Goal: Information Seeking & Learning: Learn about a topic

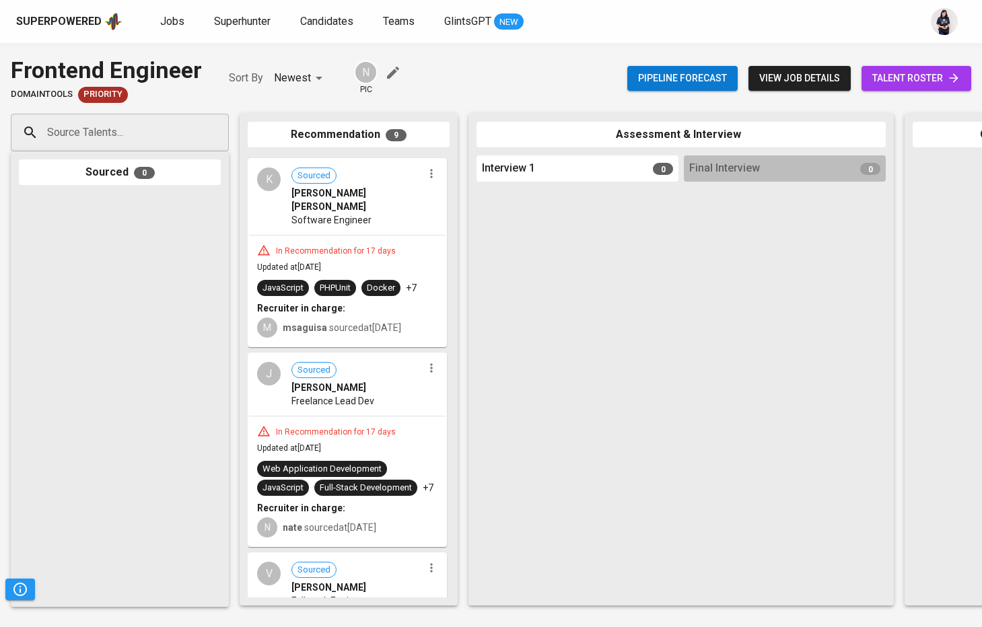
scroll to position [899, 0]
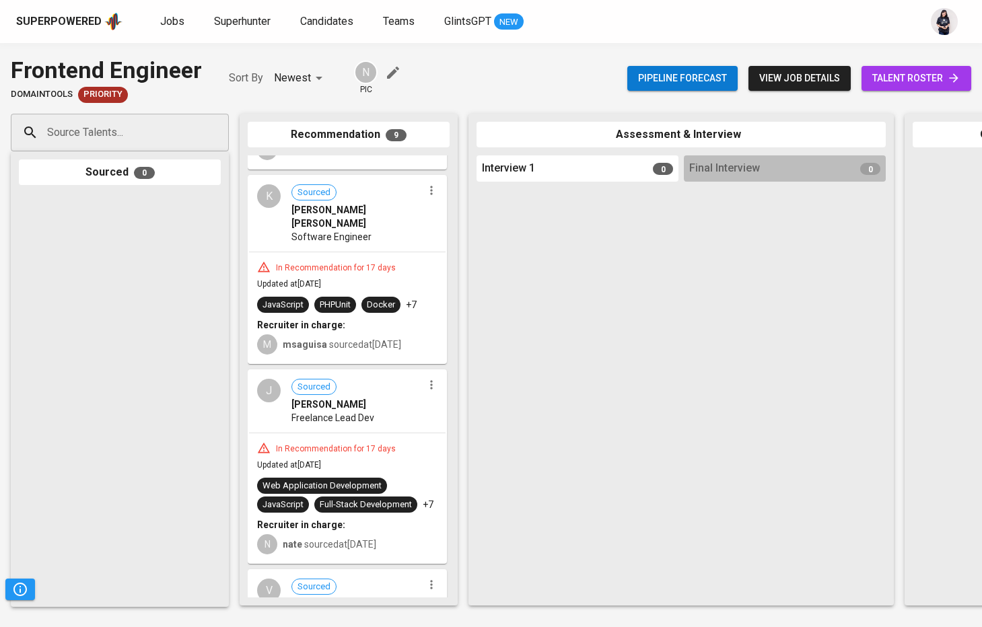
click at [347, 230] on span "Software Engineer" at bounding box center [331, 236] width 80 height 13
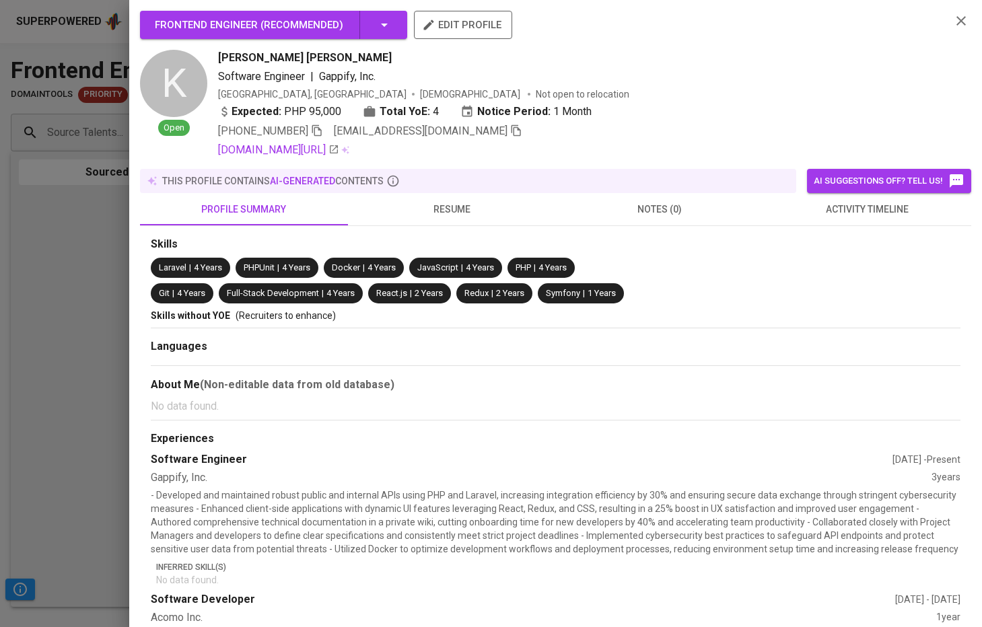
click at [454, 208] on span "resume" at bounding box center [452, 209] width 192 height 17
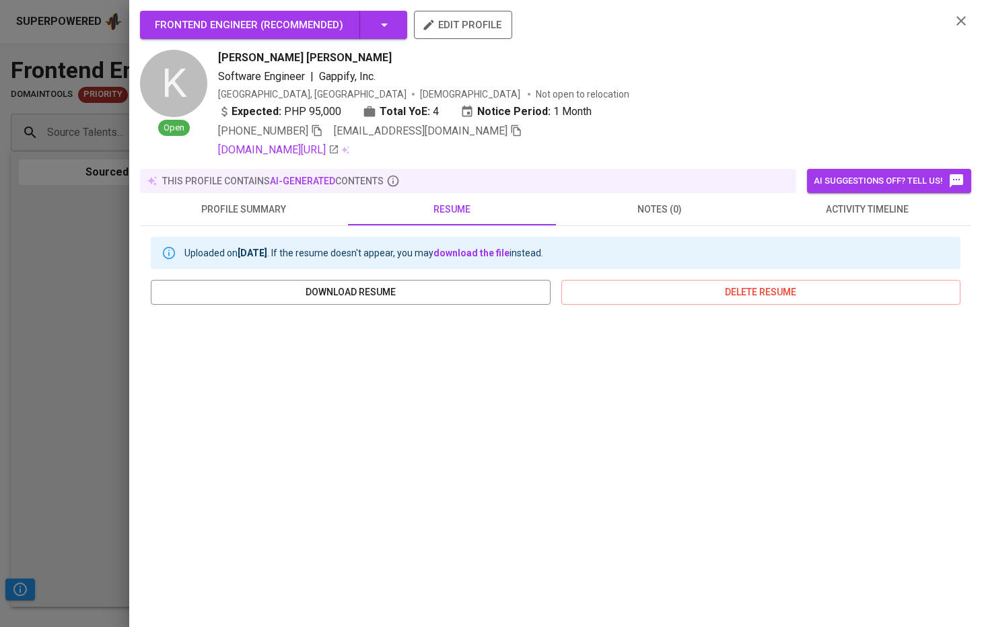
click at [620, 216] on span "notes (0)" at bounding box center [660, 209] width 192 height 17
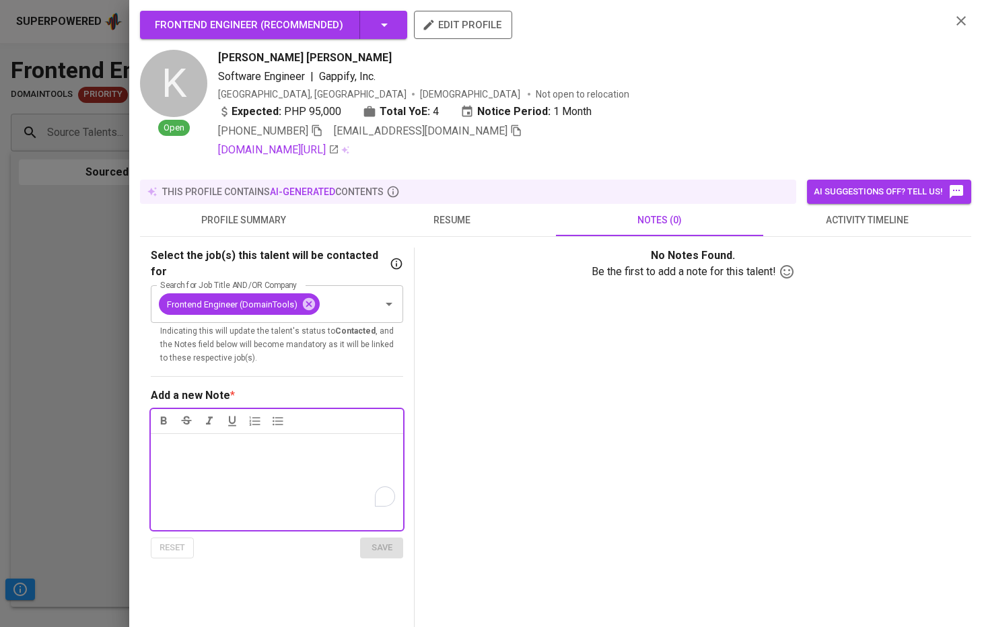
click at [271, 210] on button "profile summary" at bounding box center [244, 220] width 208 height 32
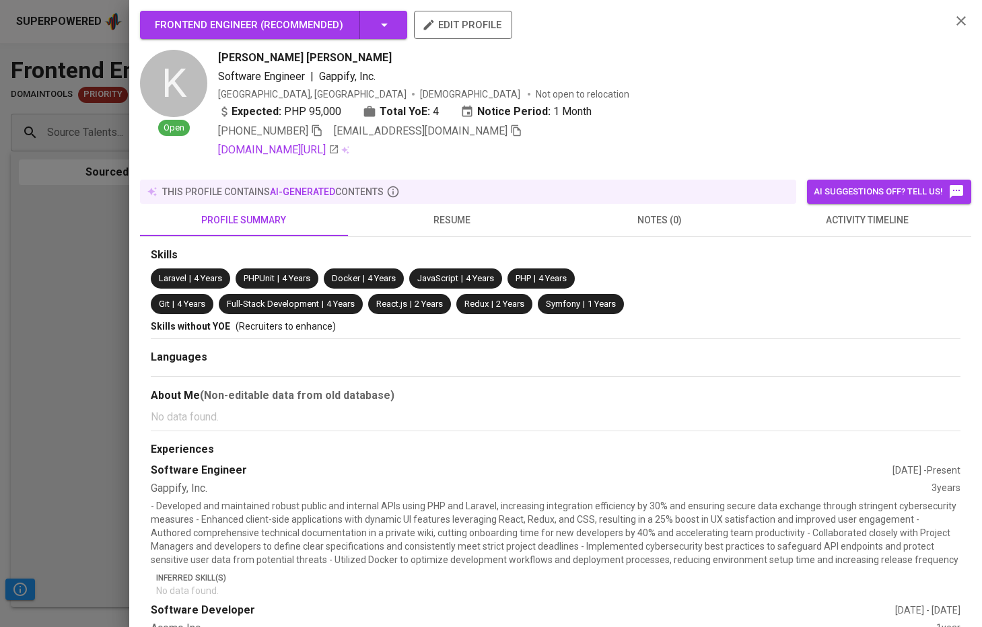
click at [391, 17] on button "Frontend Engineer ( Recommended )" at bounding box center [273, 25] width 267 height 28
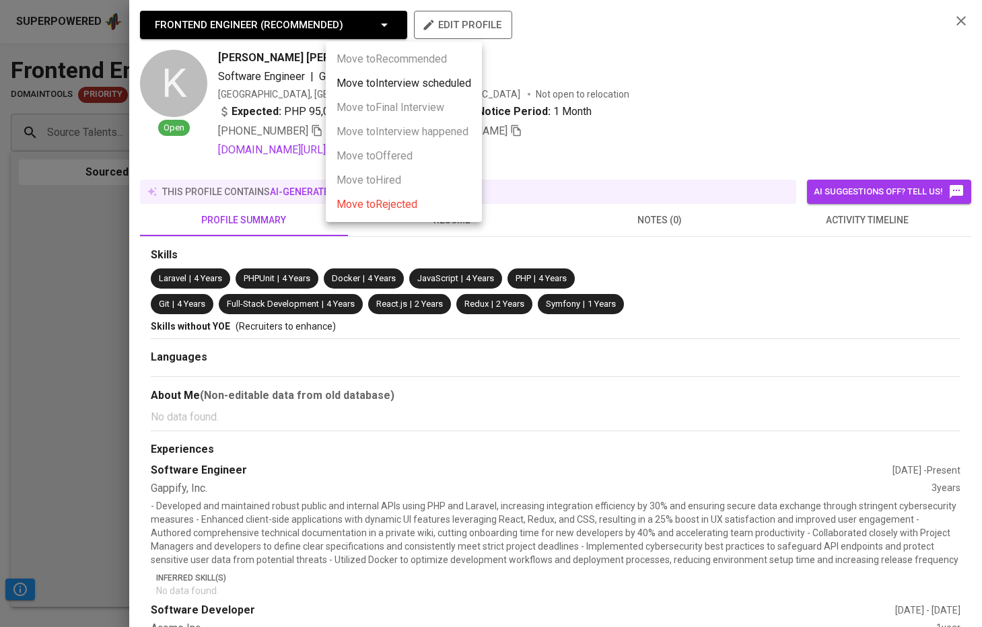
click at [174, 230] on div at bounding box center [491, 313] width 982 height 627
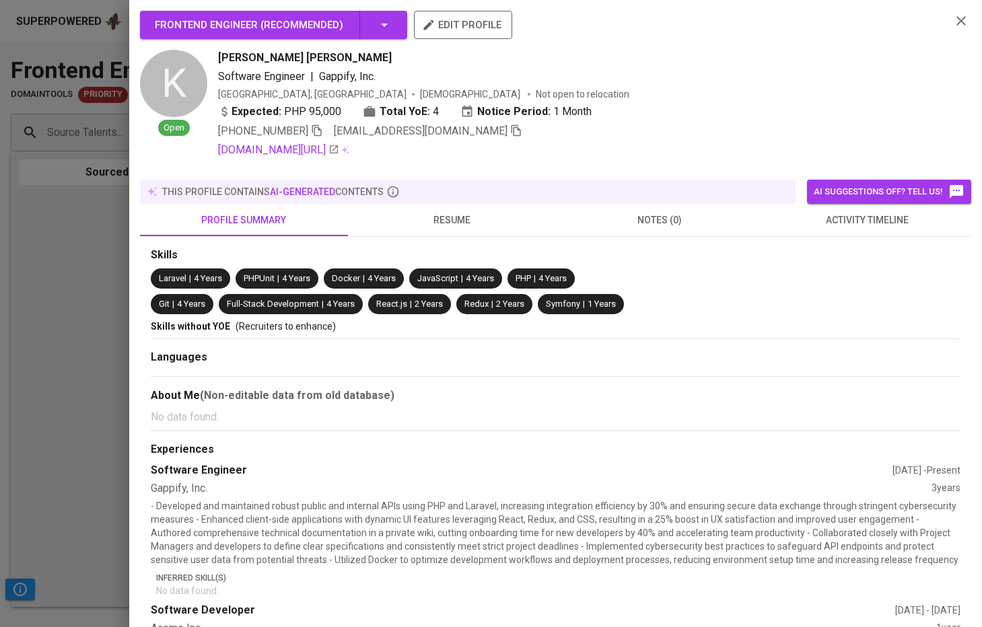
click at [77, 211] on div at bounding box center [491, 313] width 982 height 627
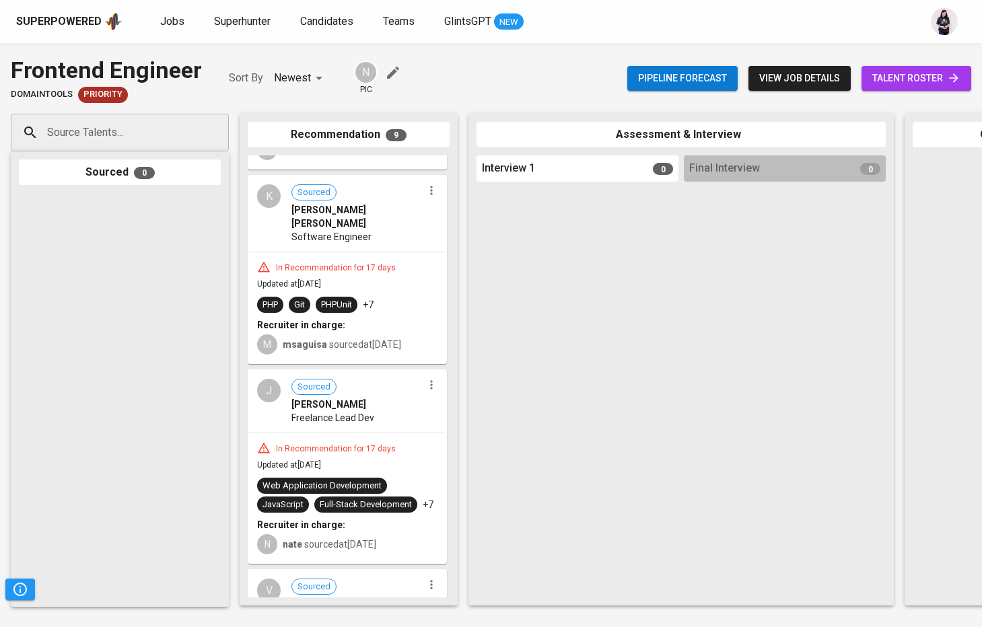
click at [399, 260] on div "In Recommendation for 17 days" at bounding box center [347, 266] width 180 height 13
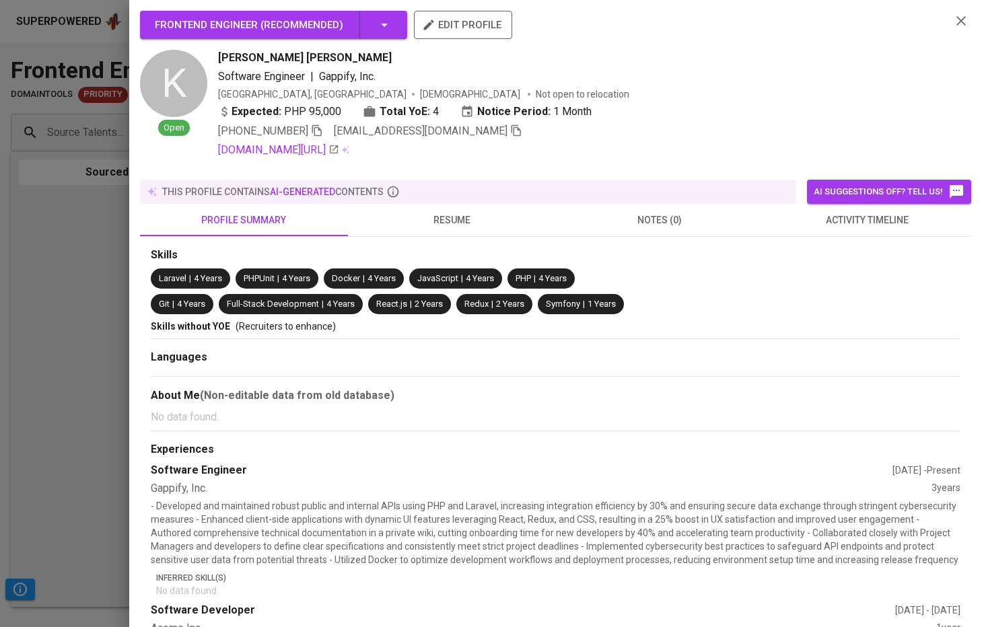
click at [830, 219] on button "activity timeline" at bounding box center [867, 220] width 208 height 32
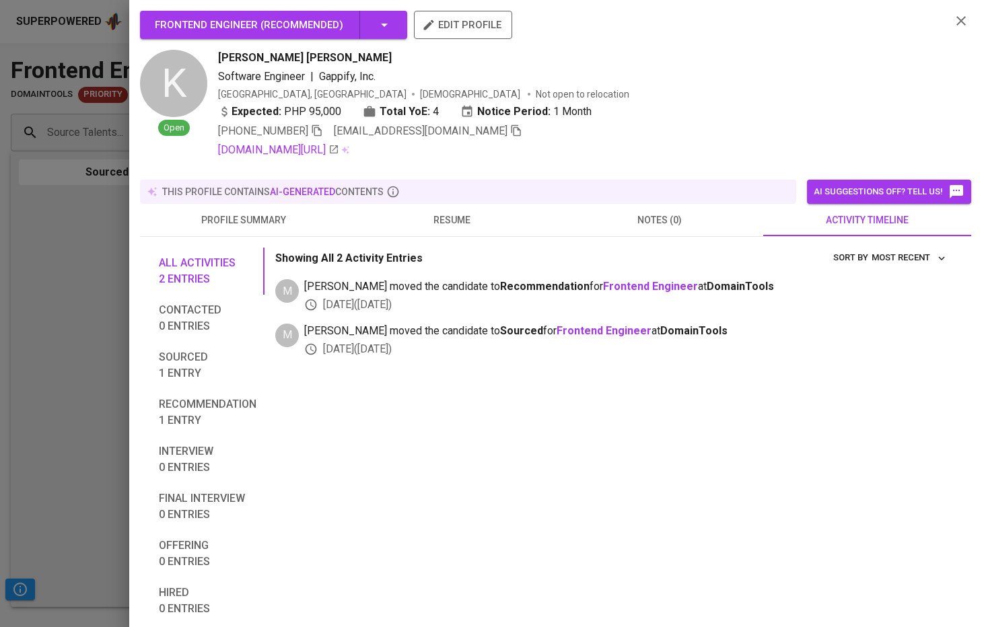
click at [268, 221] on button "profile summary" at bounding box center [244, 220] width 208 height 32
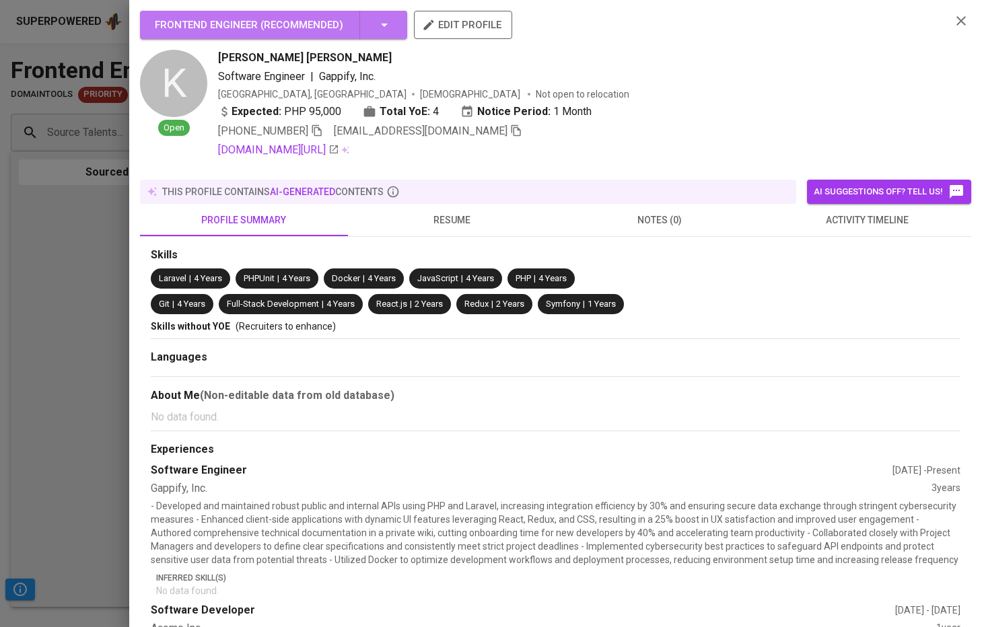
click at [386, 31] on icon "button" at bounding box center [384, 25] width 16 height 16
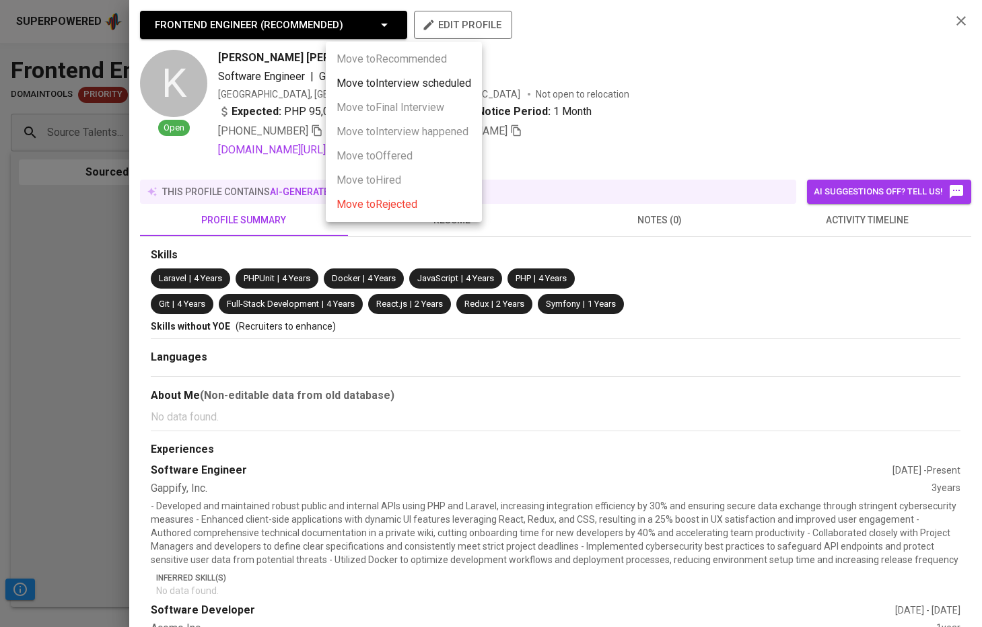
click at [675, 79] on div at bounding box center [491, 313] width 982 height 627
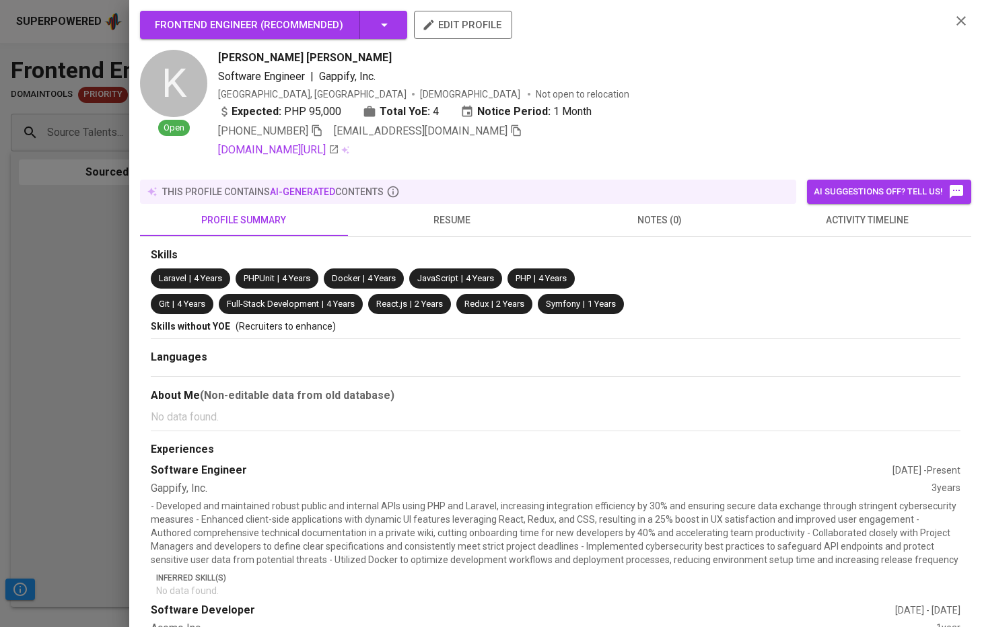
click at [51, 172] on div at bounding box center [491, 313] width 982 height 627
